Goal: Find specific page/section: Find specific page/section

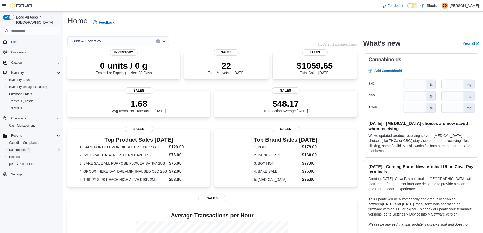
click at [21, 148] on span "Dashboards" at bounding box center [19, 150] width 20 height 4
click at [29, 85] on span "Inventory Manager (Classic)" at bounding box center [28, 87] width 38 height 4
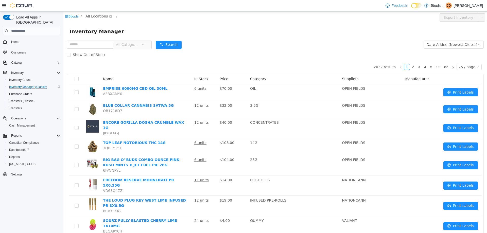
click at [95, 16] on span "All Locations" at bounding box center [96, 16] width 22 height 6
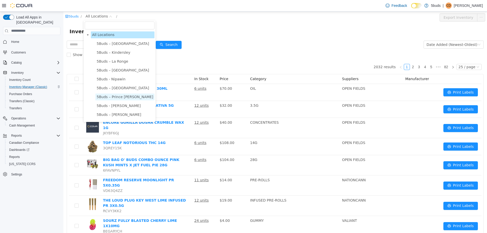
scroll to position [17, 0]
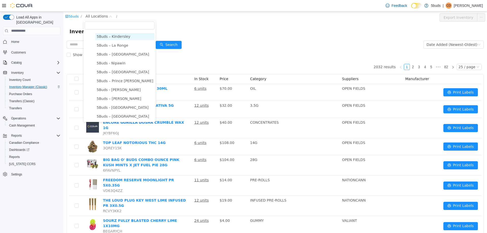
click at [121, 35] on span "5Buds – Kindersley" at bounding box center [114, 36] width 34 height 4
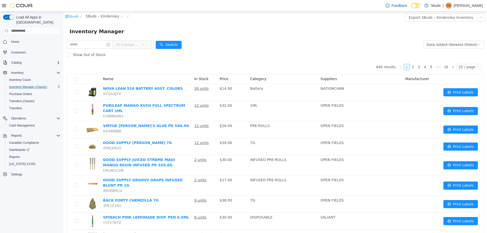
click at [136, 47] on span "All Categories" at bounding box center [127, 44] width 23 height 5
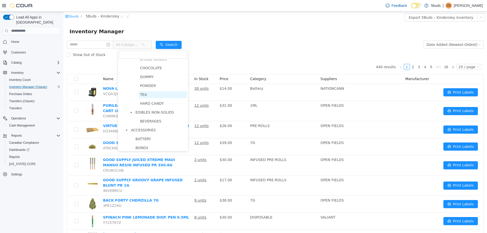
scroll to position [254, 0]
click at [143, 114] on span "EDIBLES NON-SOLIDS" at bounding box center [154, 112] width 39 height 4
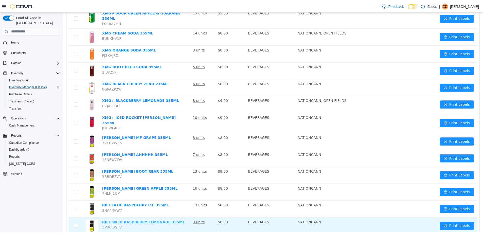
scroll to position [293, 0]
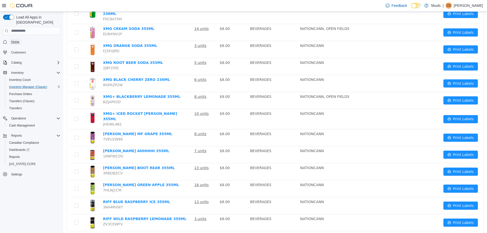
click at [14, 40] on span "Home" at bounding box center [15, 42] width 8 height 4
